Goal: Navigation & Orientation: Find specific page/section

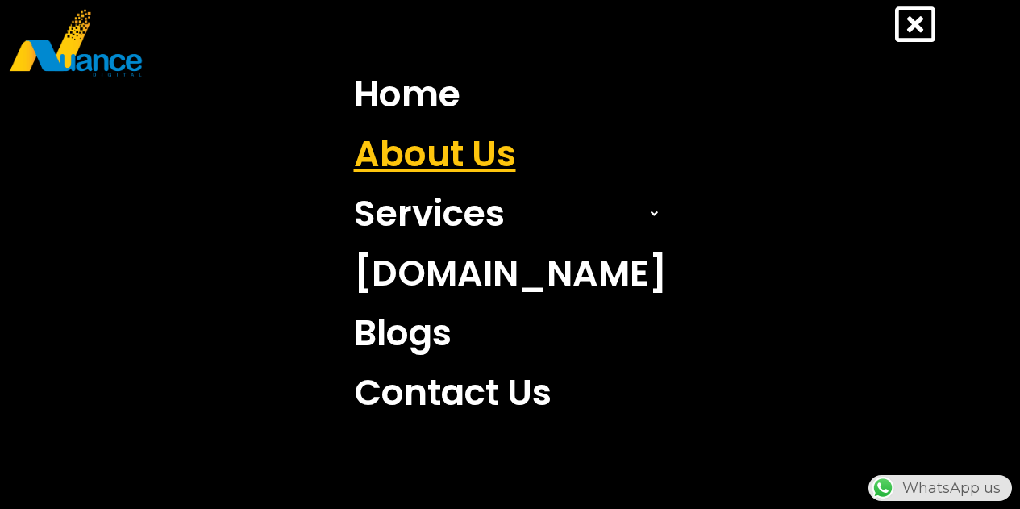
click at [543, 160] on link "About Us" at bounding box center [510, 154] width 337 height 60
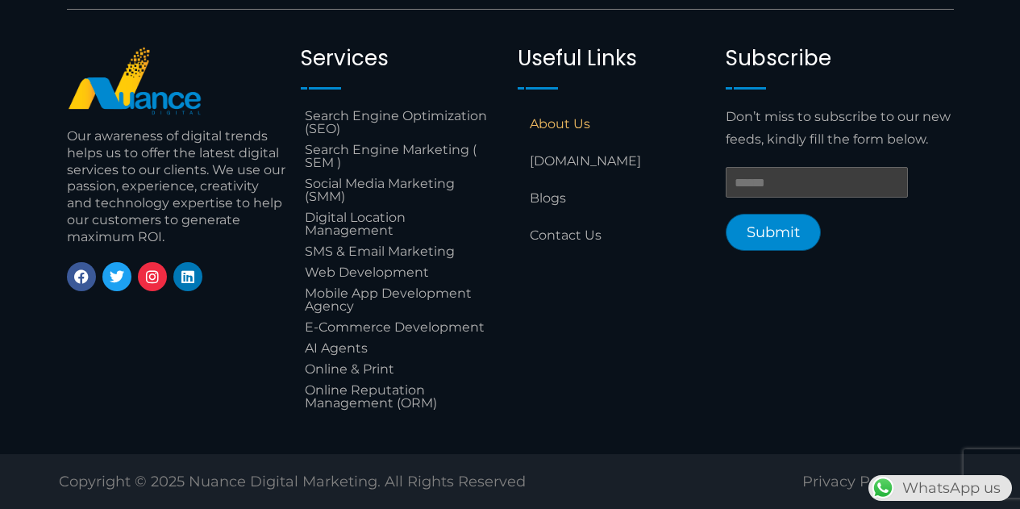
scroll to position [1684, 0]
